Goal: Find specific page/section: Find specific page/section

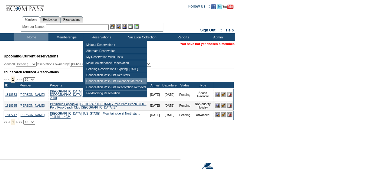
click at [111, 84] on td "Cancellation Wish List Holdback Matches" at bounding box center [116, 81] width 62 height 6
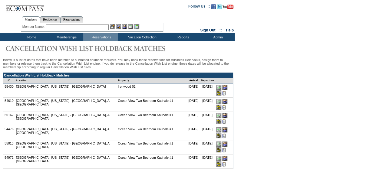
click at [221, 91] on input "image" at bounding box center [218, 93] width 5 height 5
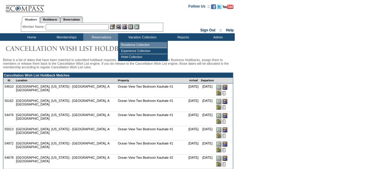
click at [141, 45] on td "Residence Collection" at bounding box center [144, 45] width 48 height 6
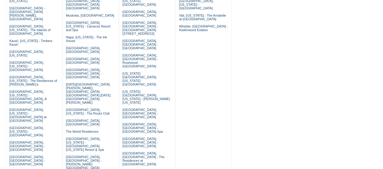
scroll to position [161, 0]
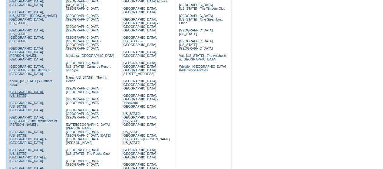
click at [13, 90] on link "[GEOGRAPHIC_DATA], [US_STATE]" at bounding box center [26, 93] width 35 height 7
